Goal: Navigation & Orientation: Go to known website

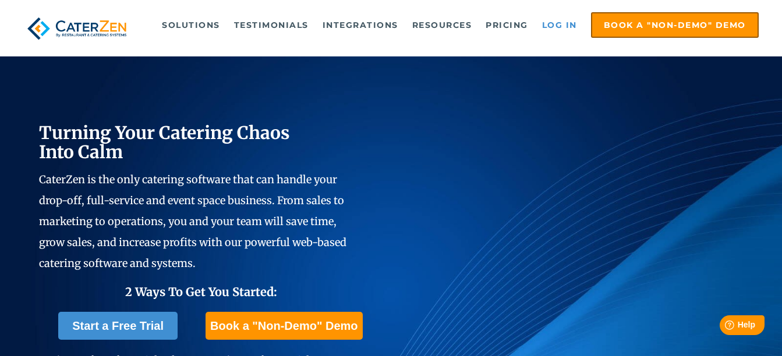
click at [561, 24] on link "Log in" at bounding box center [559, 24] width 47 height 23
click at [569, 22] on link "Log in" at bounding box center [559, 24] width 47 height 23
